Goal: Navigation & Orientation: Understand site structure

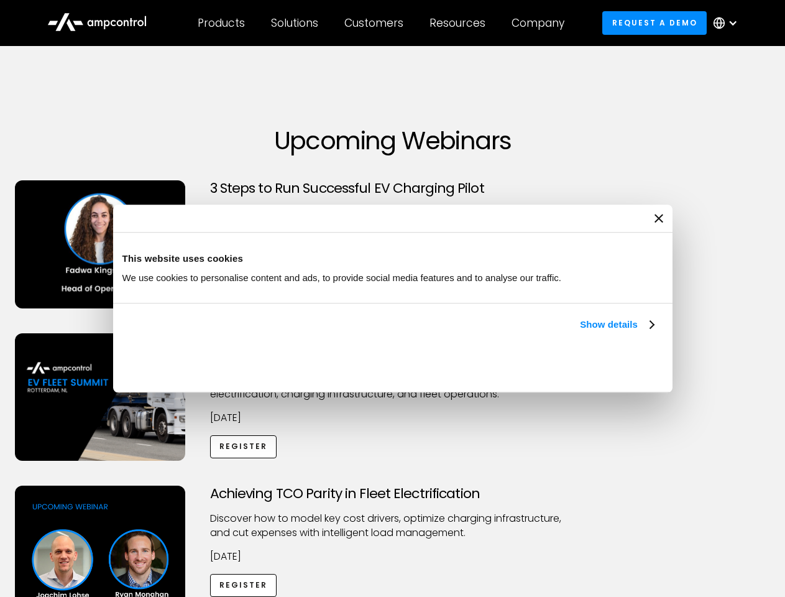
click at [580, 332] on link "Show details" at bounding box center [616, 324] width 73 height 15
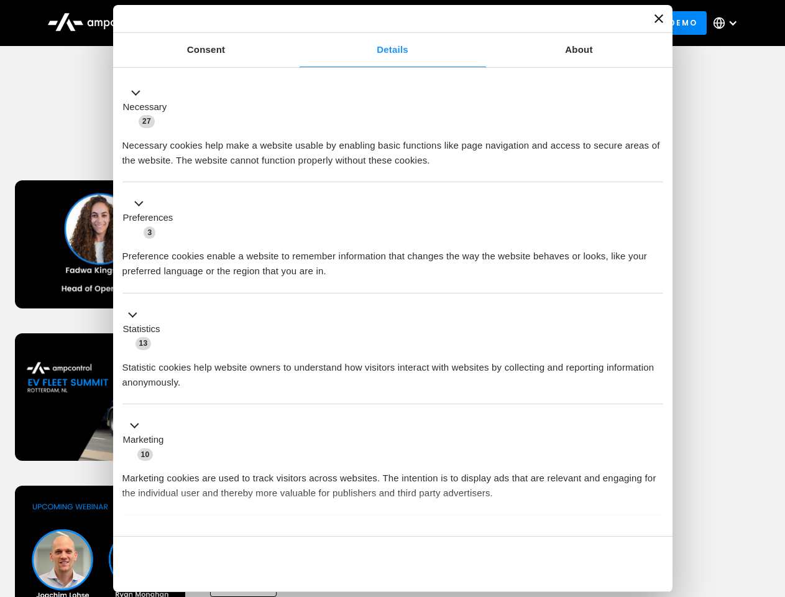
click at [655, 168] on div "Necessary cookies help make a website usable by enabling basic functions like p…" at bounding box center [392, 148] width 541 height 39
click at [772, 501] on div "Achieving TCO Parity in Fleet Electrification Discover how to model key cost dr…" at bounding box center [392, 583] width 781 height 195
click at [382, 23] on div "Customers" at bounding box center [373, 23] width 59 height 14
click at [221, 23] on div "Products" at bounding box center [221, 23] width 47 height 14
click at [295, 23] on div "Solutions" at bounding box center [294, 23] width 47 height 14
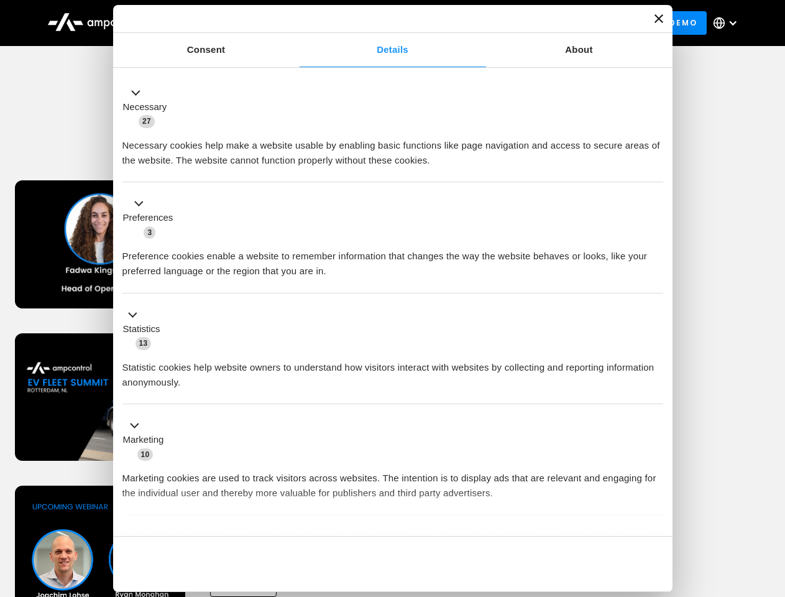
click at [376, 23] on div "Customers" at bounding box center [373, 23] width 59 height 14
click at [460, 23] on div "Resources" at bounding box center [458, 23] width 56 height 14
click at [542, 23] on div "Company" at bounding box center [538, 23] width 53 height 14
click at [729, 23] on div at bounding box center [733, 23] width 10 height 10
